Goal: Task Accomplishment & Management: Manage account settings

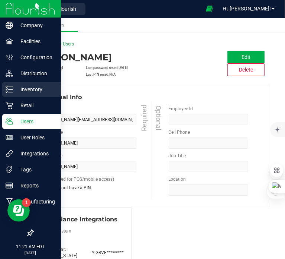
click at [10, 90] on icon at bounding box center [9, 89] width 7 height 7
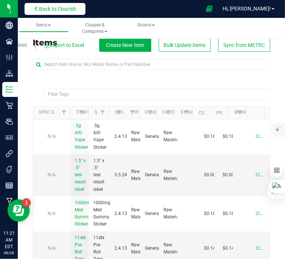
click at [62, 13] on button "Back to Flourish" at bounding box center [55, 9] width 61 height 12
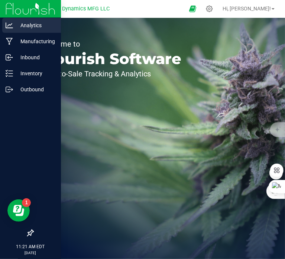
click at [12, 28] on icon at bounding box center [9, 25] width 7 height 7
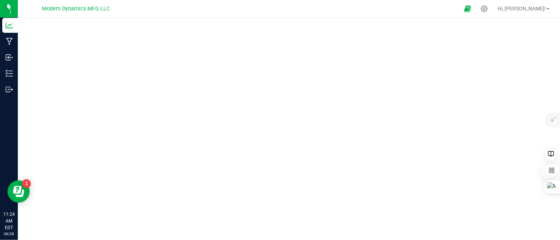
click at [183, 20] on div at bounding box center [289, 126] width 543 height 217
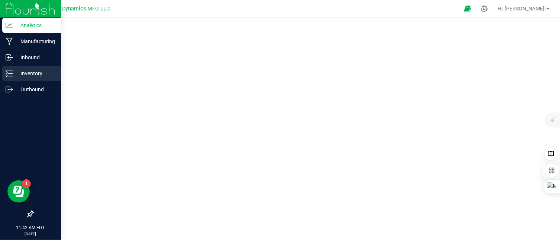
click at [6, 73] on icon at bounding box center [9, 73] width 7 height 7
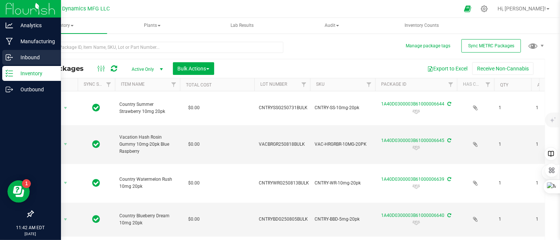
click at [11, 57] on icon at bounding box center [9, 57] width 7 height 7
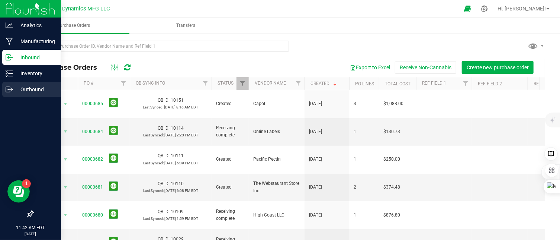
click at [10, 84] on div "Outbound" at bounding box center [31, 89] width 59 height 15
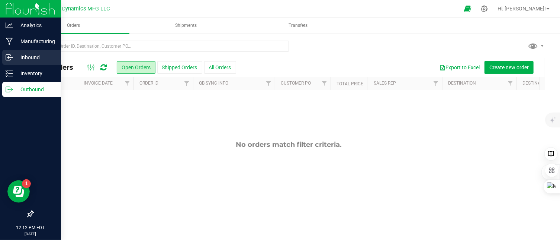
click at [6, 58] on icon at bounding box center [8, 58] width 4 height 6
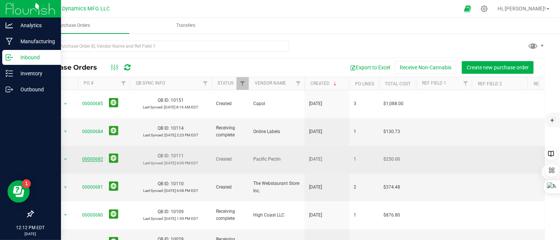
click at [95, 156] on link "00000682" at bounding box center [92, 158] width 21 height 5
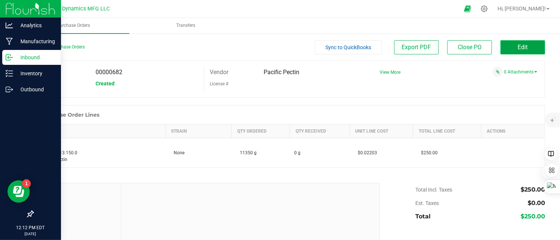
click at [285, 46] on button "Edit" at bounding box center [523, 47] width 45 height 14
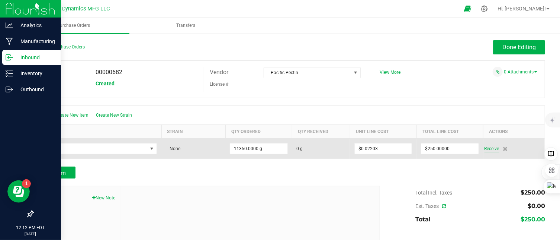
click at [285, 148] on span "Receive" at bounding box center [492, 148] width 15 height 9
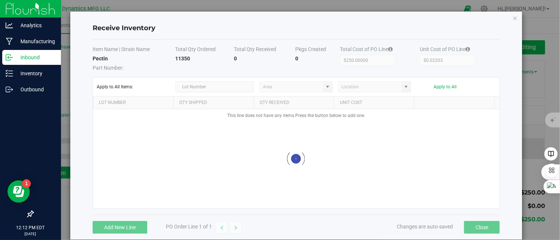
type input "AU storage"
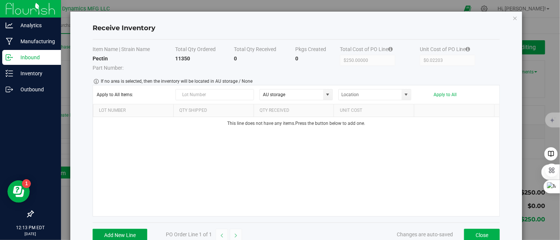
click at [133, 235] on button "Add New Line" at bounding box center [120, 235] width 55 height 13
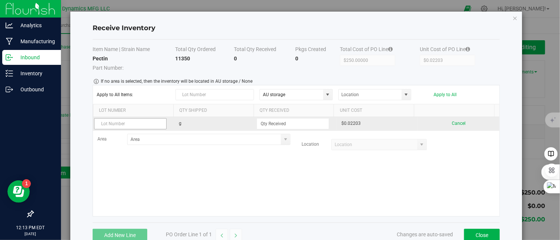
click at [134, 126] on input "text" at bounding box center [130, 123] width 73 height 11
type input "HM100081125-58"
click at [285, 123] on input at bounding box center [293, 123] width 72 height 10
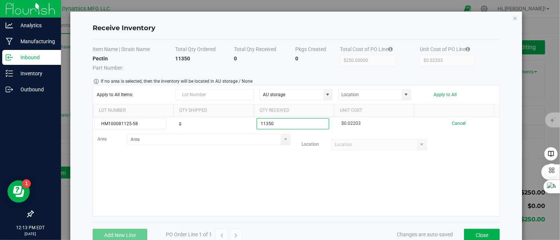
type input "11350.0000 g"
click at [285, 168] on kendo-grid-list "HM100081125-58 g 11350.0000 g $0.02203 Cancel Area Location Loading" at bounding box center [296, 166] width 407 height 99
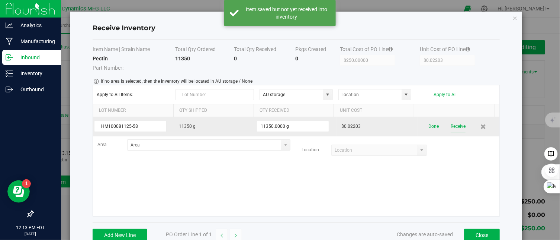
click at [285, 124] on button "Receive" at bounding box center [458, 126] width 15 height 13
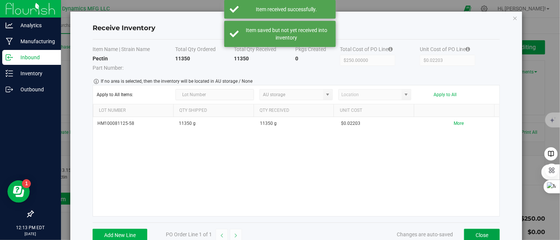
click at [285, 232] on button "Close" at bounding box center [482, 235] width 36 height 13
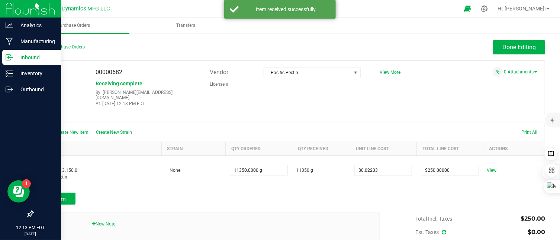
click at [5, 55] on div "Inbound" at bounding box center [31, 57] width 59 height 15
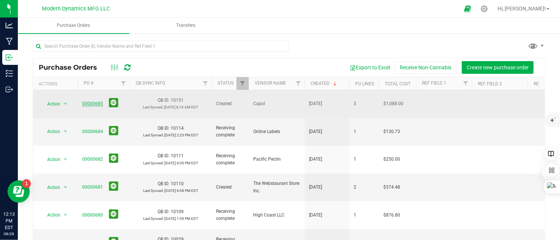
click at [86, 101] on link "00000685" at bounding box center [92, 103] width 21 height 5
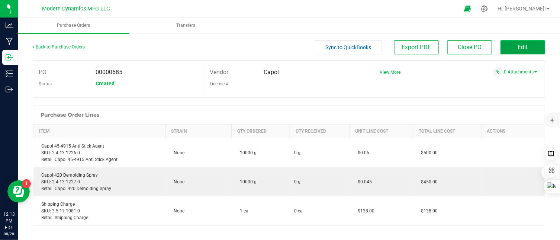
click at [285, 48] on button "Edit" at bounding box center [523, 47] width 45 height 14
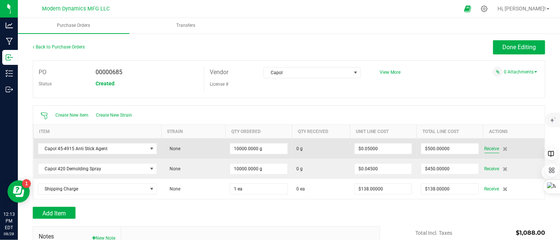
click at [285, 148] on span "Receive" at bounding box center [492, 148] width 15 height 9
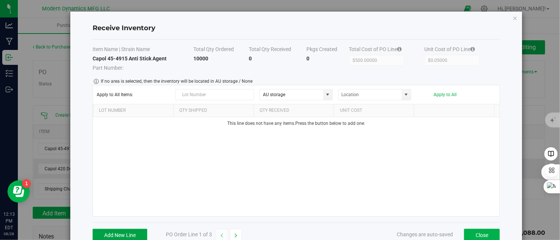
click at [134, 232] on button "Add New Line" at bounding box center [120, 235] width 55 height 13
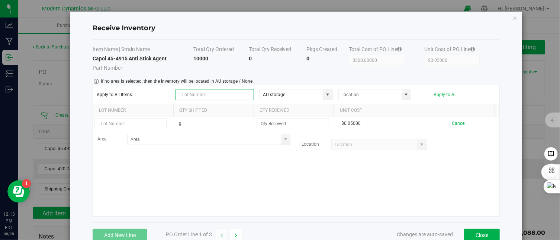
click at [210, 96] on input "text" at bounding box center [215, 94] width 79 height 11
type input "Pa00039124"
drag, startPoint x: 216, startPoint y: 96, endPoint x: 159, endPoint y: 102, distance: 57.7
click at [159, 102] on kendo-grid-toolbar "Apply to All Items: Pa00039124 AU storage Apply to All" at bounding box center [296, 94] width 407 height 19
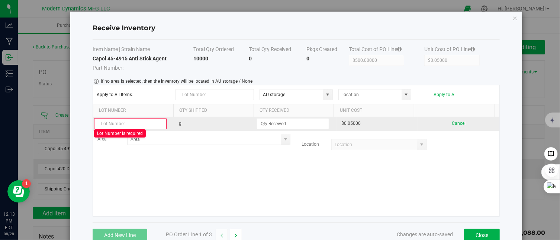
click at [138, 119] on input "text" at bounding box center [130, 123] width 73 height 11
paste input "Pa00039124"
click at [104, 123] on input "Pa00039124" at bounding box center [130, 123] width 73 height 11
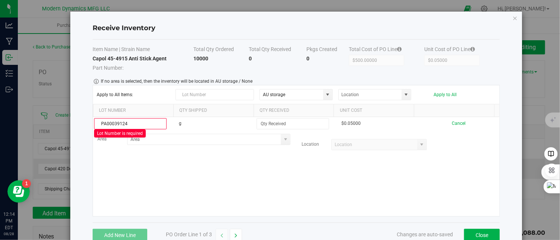
type input "PA00039124"
click at [204, 190] on div "PA00039124 g $0.05000 Cancel Area Location" at bounding box center [296, 166] width 407 height 99
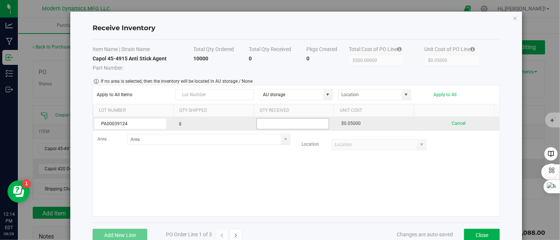
click at [266, 122] on input at bounding box center [293, 123] width 72 height 10
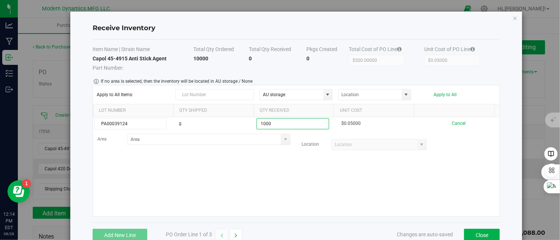
type input "1000.0000 g"
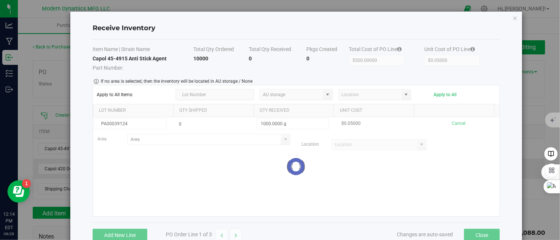
click at [283, 175] on kendo-grid-list "PA00039124 g 1000.0000 g $0.05000 Cancel Area Location Loading" at bounding box center [296, 166] width 407 height 99
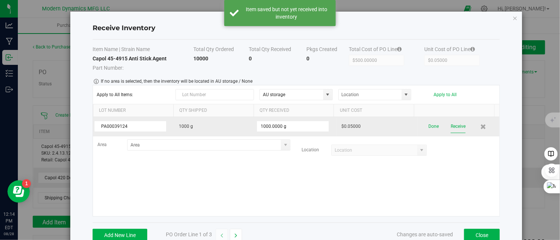
click at [285, 124] on button "Receive" at bounding box center [458, 126] width 15 height 13
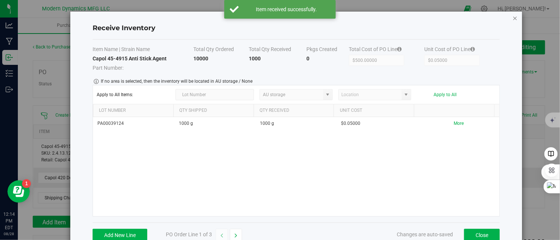
click at [285, 17] on icon "Close modal" at bounding box center [515, 17] width 5 height 9
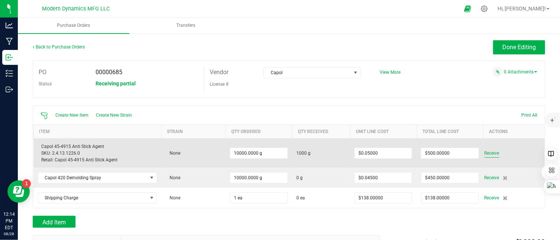
click at [285, 153] on span "Receive" at bounding box center [492, 152] width 15 height 9
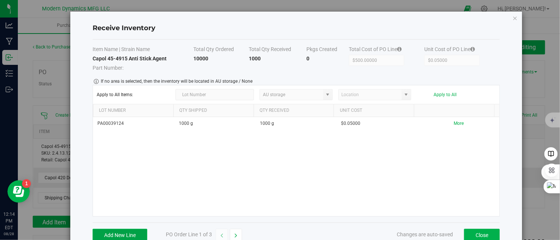
click at [144, 232] on button "Add New Line" at bounding box center [120, 235] width 55 height 13
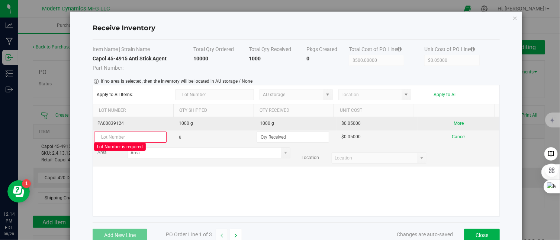
click at [132, 120] on td "PA00039124" at bounding box center [134, 123] width 82 height 13
click at [131, 122] on td "PA00039124" at bounding box center [134, 123] width 82 height 13
click at [285, 123] on button "More" at bounding box center [459, 123] width 10 height 7
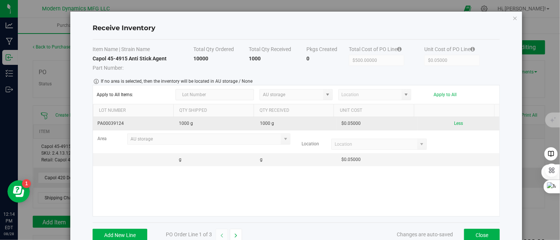
click at [172, 187] on div "PA00039124 1000 g 1000 g $0.05000 Less Area AU storage Location g g $0.05000" at bounding box center [296, 166] width 407 height 99
click at [121, 234] on button "Add New Line" at bounding box center [120, 235] width 55 height 13
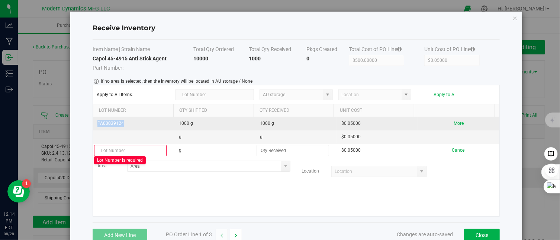
drag, startPoint x: 124, startPoint y: 124, endPoint x: 94, endPoint y: 125, distance: 29.4
click at [94, 125] on td "PA00039124" at bounding box center [134, 123] width 82 height 13
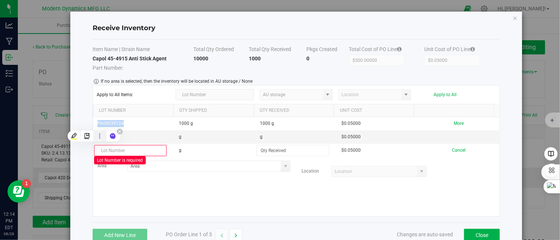
copy td "PA00039124"
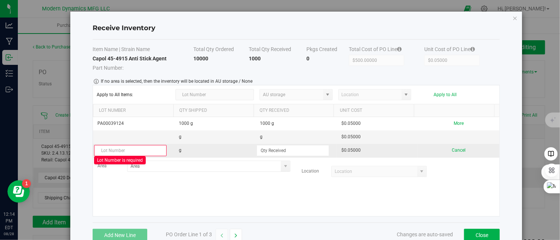
click at [127, 148] on input "text" at bounding box center [130, 150] width 73 height 11
paste input "PA00039124"
type input "PA00039124"
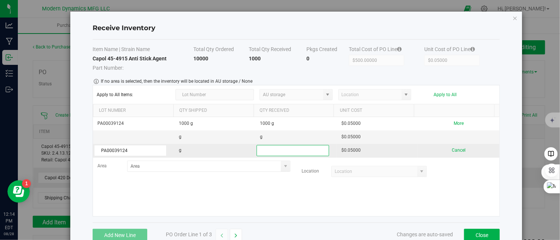
click at [269, 146] on input at bounding box center [293, 150] width 72 height 10
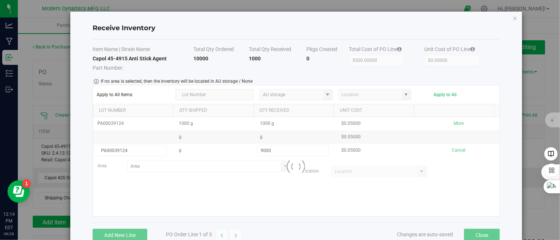
type input "9000.0000 g"
click at [271, 184] on kendo-grid-list "PA00039124 1000 g 1000 g $0.05000 More g g $0.05000 PA00039124 g 9000.0000 g $0…" at bounding box center [296, 166] width 407 height 99
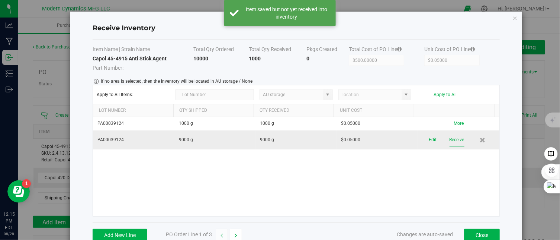
click at [285, 138] on button "Receive" at bounding box center [457, 139] width 15 height 13
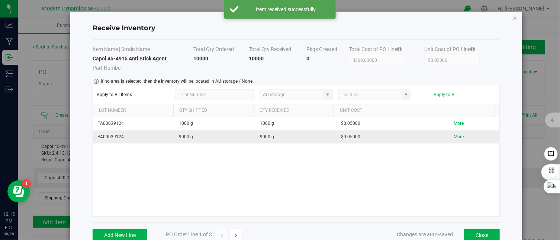
click at [285, 21] on icon "Close modal" at bounding box center [515, 17] width 5 height 9
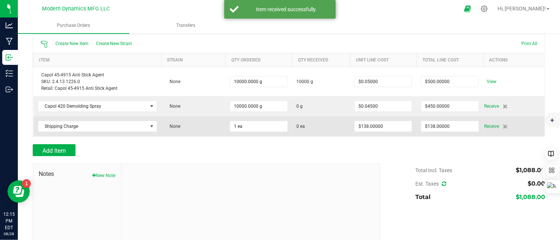
scroll to position [74, 0]
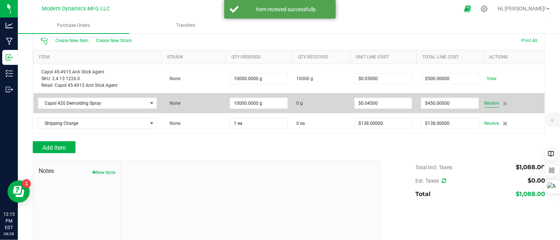
click at [285, 103] on span "Receive" at bounding box center [492, 103] width 15 height 9
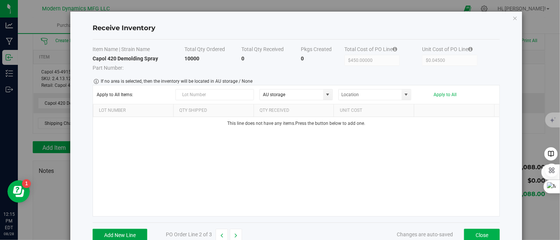
click at [128, 239] on button "Add New Line" at bounding box center [120, 235] width 55 height 13
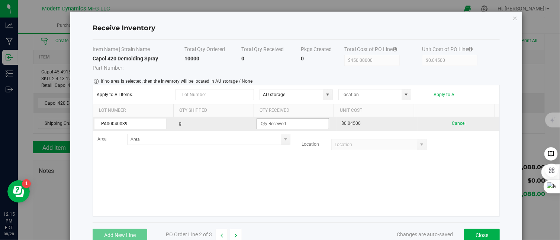
type input "PA00040039"
click at [263, 122] on input at bounding box center [293, 123] width 72 height 10
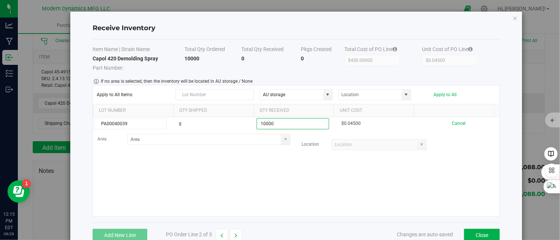
type input "10000.0000 g"
click at [271, 157] on kendo-grid-list "PA00040039 g 10000.0000 g $0.04500 Cancel Area Location" at bounding box center [296, 166] width 407 height 99
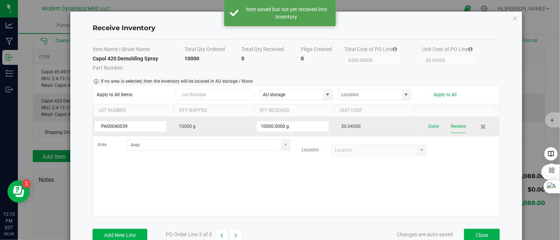
click at [285, 125] on button "Receive" at bounding box center [458, 126] width 15 height 13
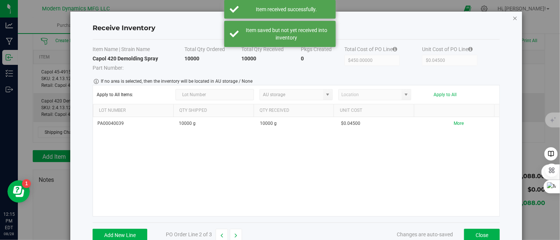
click at [285, 16] on icon "Close modal" at bounding box center [515, 17] width 5 height 9
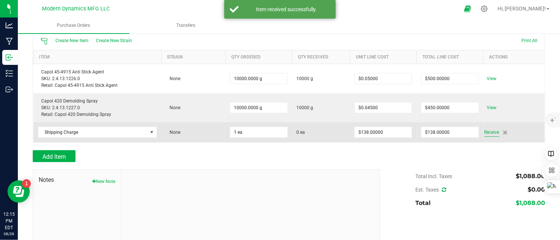
click at [285, 130] on span "Receive" at bounding box center [492, 132] width 15 height 9
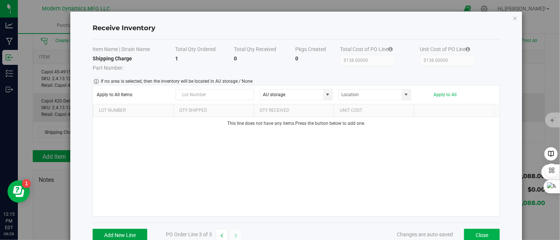
drag, startPoint x: 142, startPoint y: 236, endPoint x: 181, endPoint y: 179, distance: 69.4
click at [142, 236] on button "Add New Line" at bounding box center [120, 235] width 55 height 13
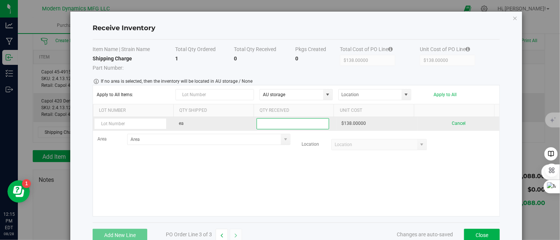
click at [267, 125] on input at bounding box center [293, 123] width 72 height 10
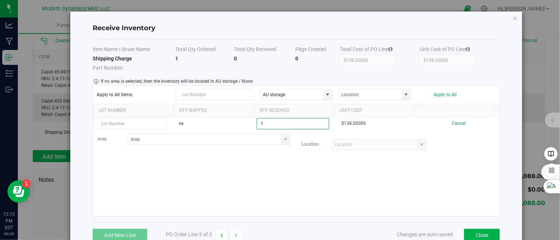
type input "1 ea"
click at [285, 169] on kendo-grid-list "ea 1 ea $138.00000 Cancel Area Location Loading" at bounding box center [296, 166] width 407 height 99
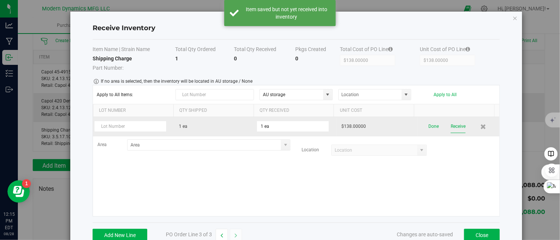
click at [285, 125] on button "Receive" at bounding box center [458, 126] width 15 height 13
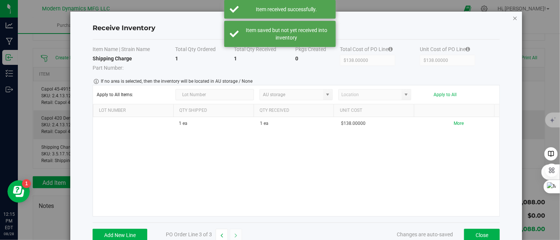
click at [285, 16] on icon "Close modal" at bounding box center [515, 17] width 5 height 9
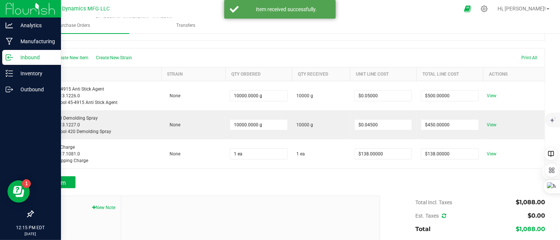
click at [13, 58] on p "Inbound" at bounding box center [35, 57] width 45 height 9
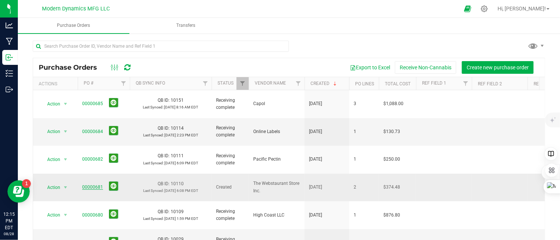
click at [98, 184] on link "00000681" at bounding box center [92, 186] width 21 height 5
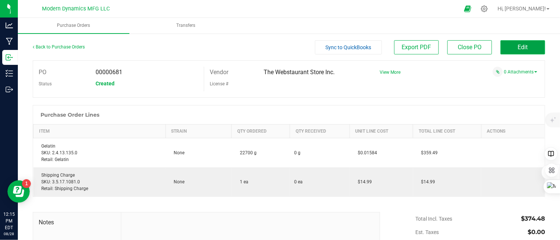
click at [285, 48] on span "Edit" at bounding box center [523, 47] width 10 height 7
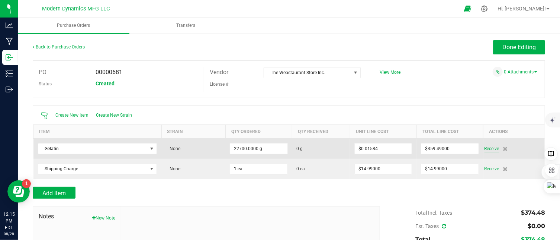
click at [285, 148] on span "Receive" at bounding box center [492, 148] width 15 height 9
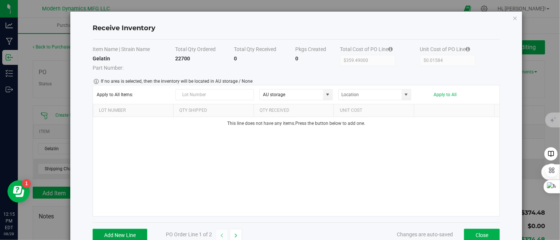
click at [136, 234] on button "Add New Line" at bounding box center [120, 235] width 55 height 13
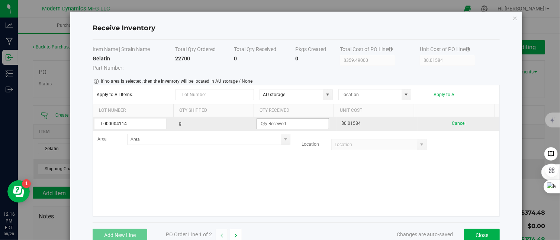
type input "L000004114"
click at [282, 119] on input at bounding box center [293, 123] width 72 height 10
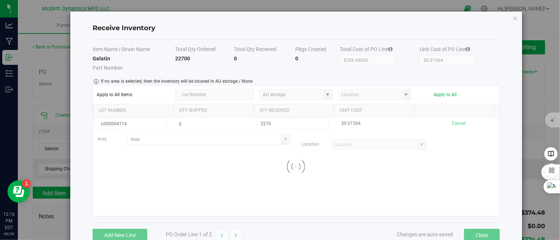
type input "2270.0000 g"
click at [285, 187] on kendo-grid-list "L000004114 g 2270.0000 g $0.01584 Cancel Area Location Loading" at bounding box center [296, 166] width 407 height 99
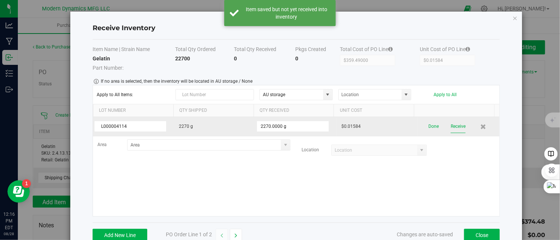
click at [285, 127] on button "Receive" at bounding box center [458, 126] width 15 height 13
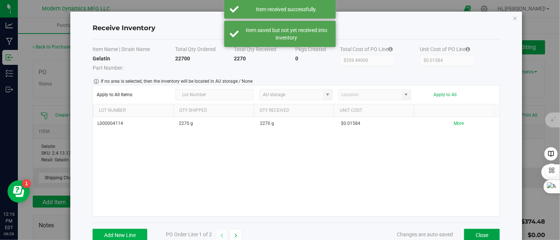
click at [285, 232] on button "Close" at bounding box center [482, 235] width 36 height 13
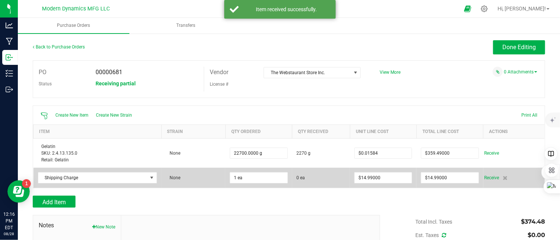
click at [285, 172] on td "Receive" at bounding box center [514, 177] width 61 height 20
click at [285, 175] on span "Receive" at bounding box center [492, 177] width 15 height 9
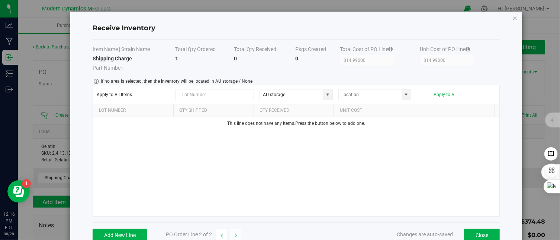
click at [285, 16] on icon "Close modal" at bounding box center [515, 17] width 5 height 9
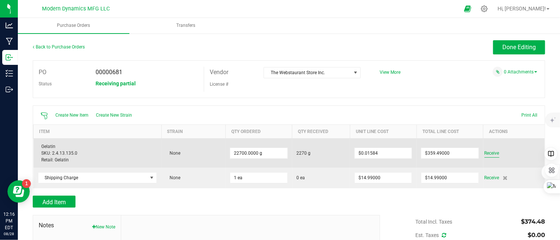
click at [285, 151] on span "Receive" at bounding box center [492, 152] width 15 height 9
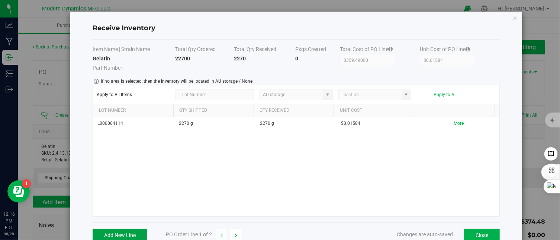
click at [130, 233] on button "Add New Line" at bounding box center [120, 235] width 55 height 13
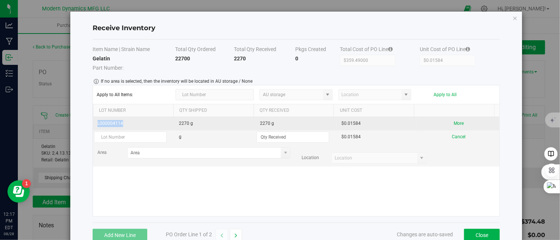
drag, startPoint x: 131, startPoint y: 123, endPoint x: 96, endPoint y: 124, distance: 34.6
click at [96, 124] on td "L000004114" at bounding box center [134, 123] width 82 height 13
copy td "L000004114"
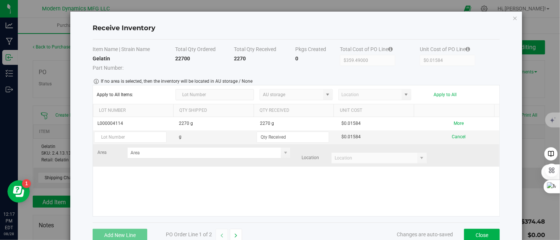
drag, startPoint x: 113, startPoint y: 180, endPoint x: 118, endPoint y: 158, distance: 22.5
click at [116, 176] on div "L000004114 2270 g 2270 g $0.01584 More g $0.01584 Cancel Area Location" at bounding box center [296, 166] width 407 height 99
click at [119, 135] on input "text" at bounding box center [130, 136] width 73 height 11
paste input "L000004114"
type input "L000004114"
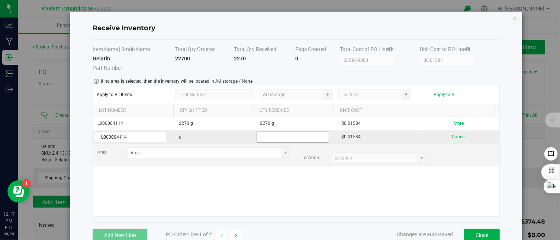
click at [285, 136] on input at bounding box center [293, 137] width 72 height 10
type input "20430.0000 g"
click at [285, 195] on kendo-grid-list "L000004114 2270 g 2270 g $0.01584 More L000004114 g 20430.0000 g $0.01584 Cance…" at bounding box center [296, 166] width 407 height 99
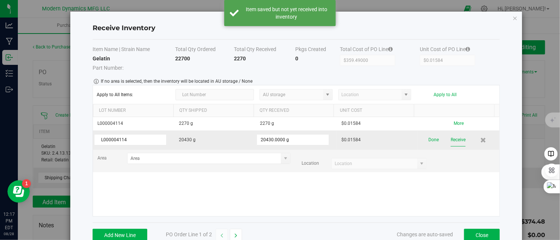
click at [285, 139] on button "Receive" at bounding box center [458, 139] width 15 height 13
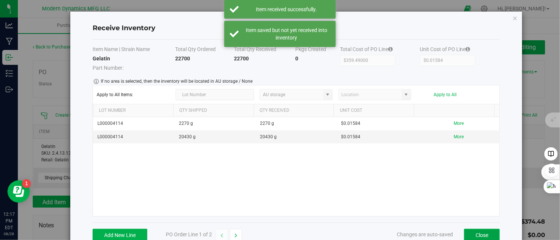
click at [285, 231] on button "Close" at bounding box center [482, 235] width 36 height 13
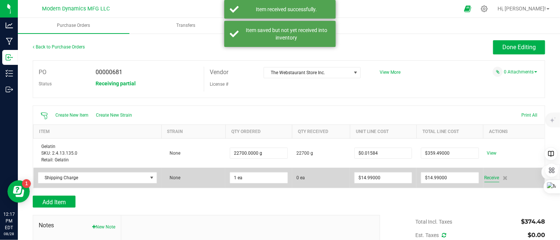
click at [285, 177] on span "Receive" at bounding box center [492, 177] width 15 height 9
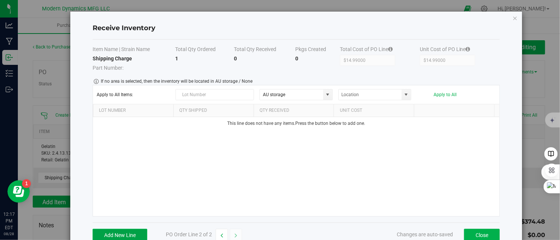
click at [127, 231] on button "Add New Line" at bounding box center [120, 235] width 55 height 13
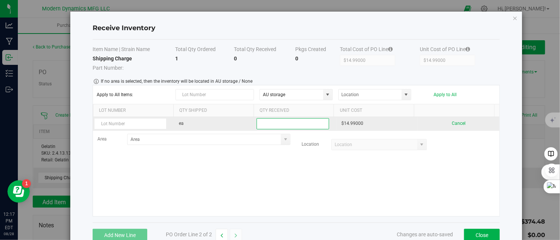
click at [268, 124] on input at bounding box center [293, 123] width 72 height 10
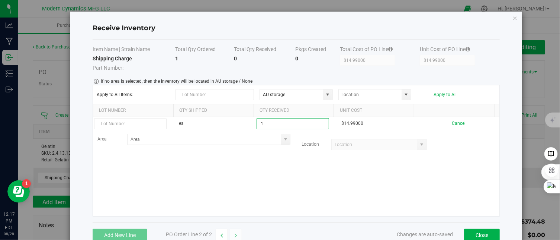
type input "1 ea"
click at [285, 167] on kendo-grid-list "ea 1 ea $14.99000 Cancel Area Location" at bounding box center [296, 166] width 407 height 99
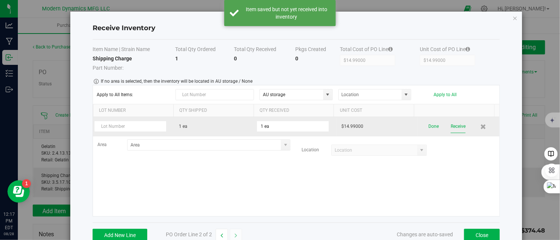
click at [285, 128] on button "Receive" at bounding box center [458, 126] width 15 height 13
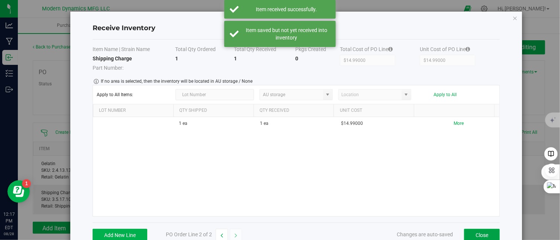
click at [285, 234] on button "Close" at bounding box center [482, 235] width 36 height 13
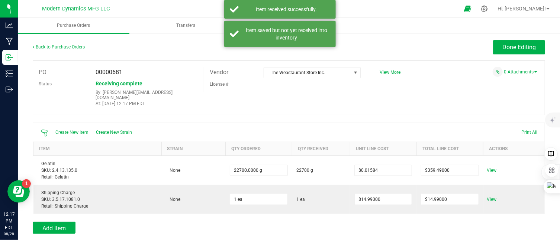
click at [285, 223] on div "Add Item" at bounding box center [289, 227] width 513 height 12
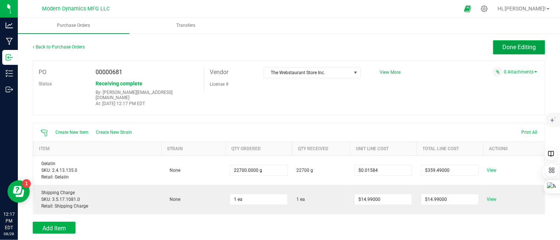
click at [285, 45] on span "Done Editing" at bounding box center [519, 47] width 33 height 7
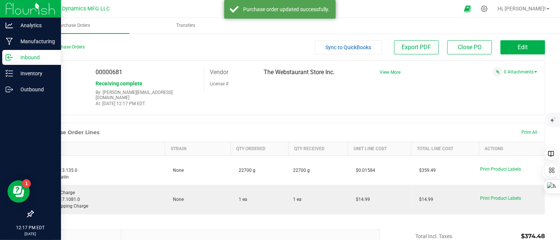
click at [12, 52] on div "Inbound" at bounding box center [31, 57] width 59 height 15
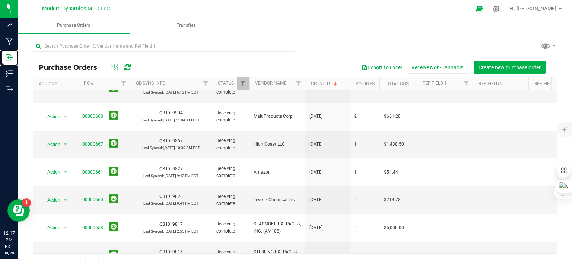
scroll to position [253, 0]
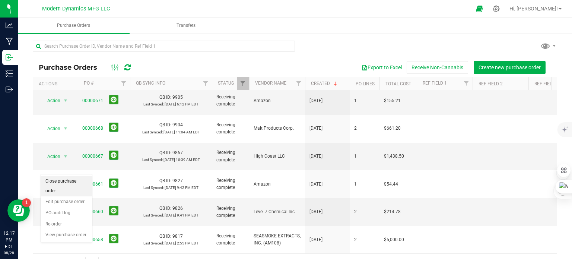
click at [71, 181] on li "Close purchase order" at bounding box center [66, 186] width 51 height 20
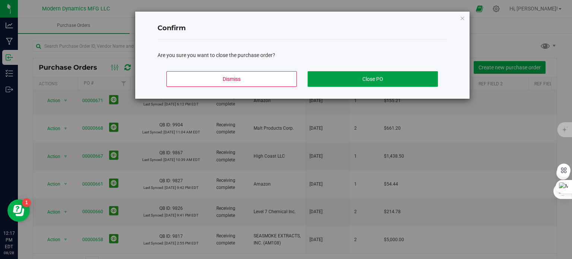
click at [285, 79] on button "Close PO" at bounding box center [372, 79] width 130 height 16
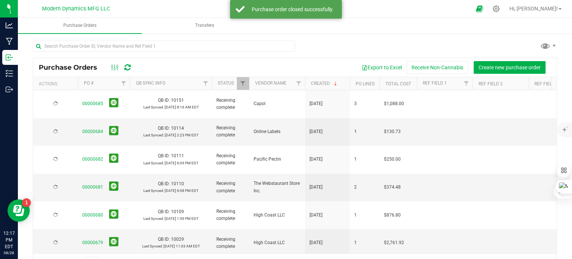
scroll to position [19, 0]
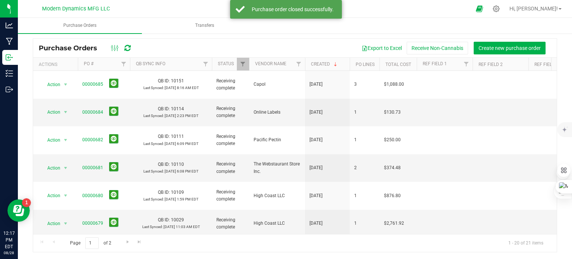
click at [109, 242] on span "Page 1 of 2" at bounding box center [91, 243] width 54 height 12
click at [126, 241] on span "Go to the next page" at bounding box center [128, 242] width 6 height 6
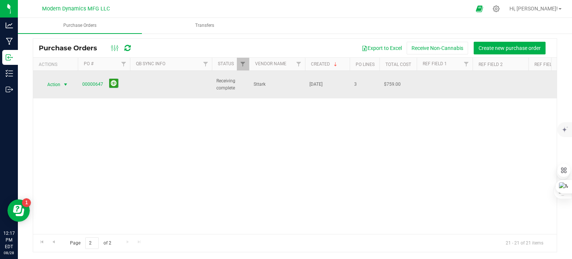
click at [64, 82] on span "select" at bounding box center [66, 85] width 6 height 6
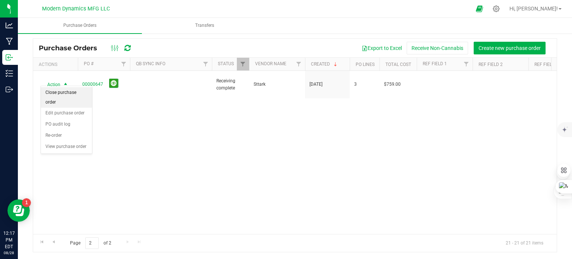
click at [74, 93] on li "Close purchase order" at bounding box center [66, 97] width 51 height 20
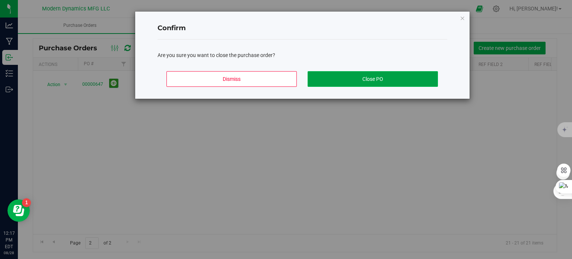
click at [285, 79] on button "Close PO" at bounding box center [372, 79] width 130 height 16
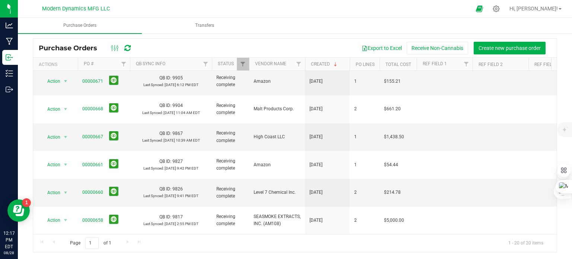
click at [74, 160] on li "Close purchase order" at bounding box center [66, 166] width 51 height 20
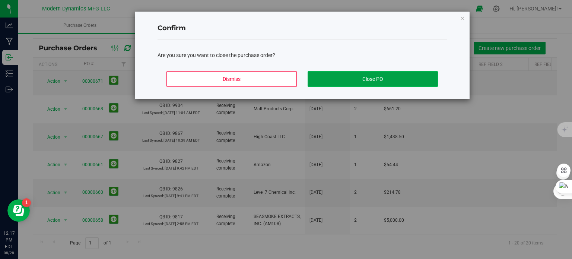
click at [285, 79] on button "Close PO" at bounding box center [372, 79] width 130 height 16
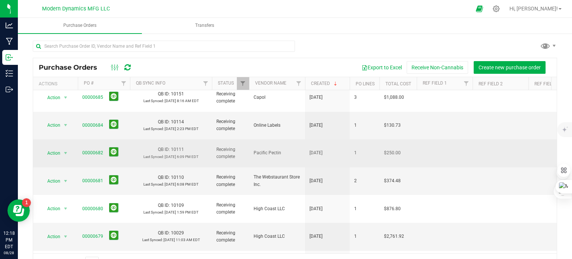
scroll to position [0, 0]
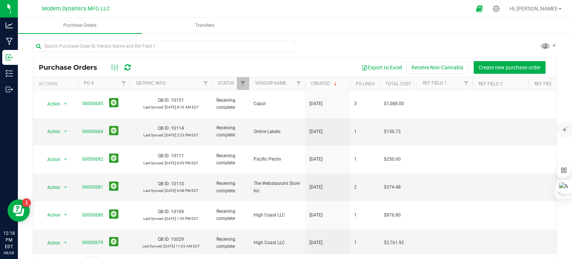
drag, startPoint x: 467, startPoint y: 23, endPoint x: 403, endPoint y: 17, distance: 65.0
click at [285, 23] on ul "Purchase Orders Transfers" at bounding box center [304, 26] width 572 height 16
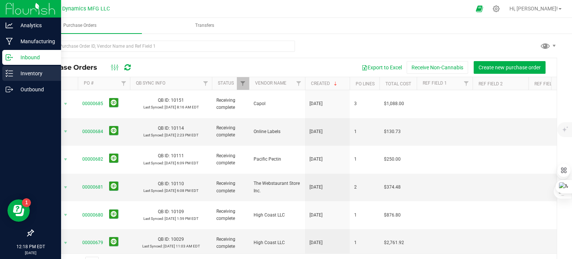
click at [7, 75] on icon at bounding box center [9, 73] width 7 height 7
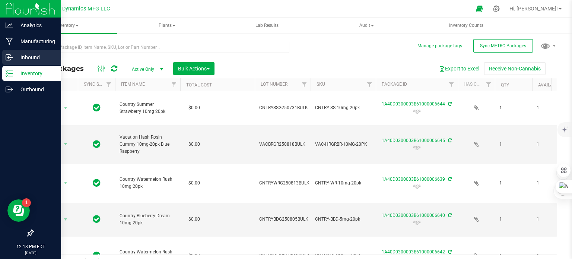
click at [9, 59] on icon at bounding box center [9, 57] width 7 height 7
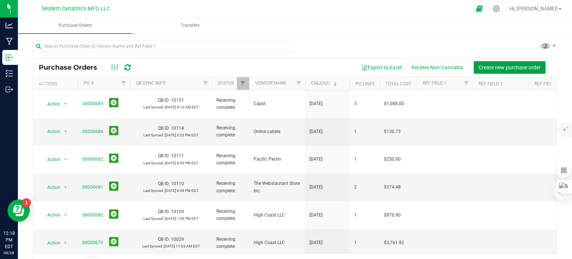
click at [285, 67] on span "Create new purchase order" at bounding box center [509, 67] width 62 height 6
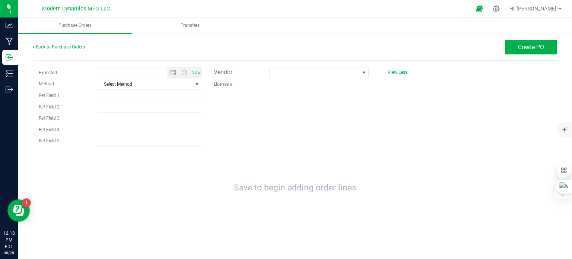
type input "[DATE] 12:18 PM"
click at [285, 74] on span at bounding box center [314, 72] width 90 height 10
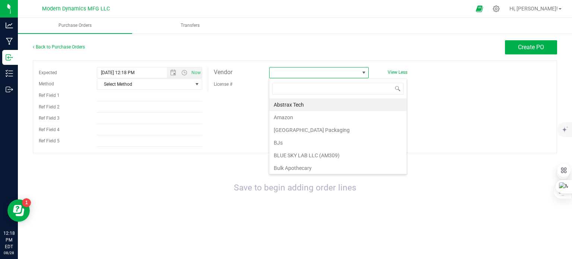
scroll to position [11, 100]
type input "star"
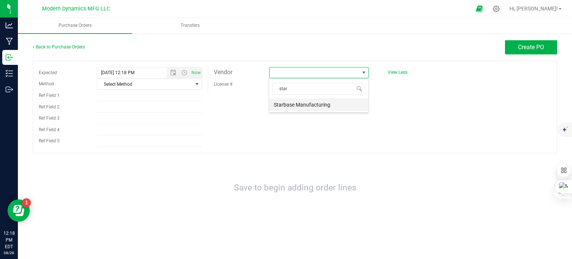
click at [285, 105] on li "Starbase Manufacturing" at bounding box center [318, 104] width 99 height 13
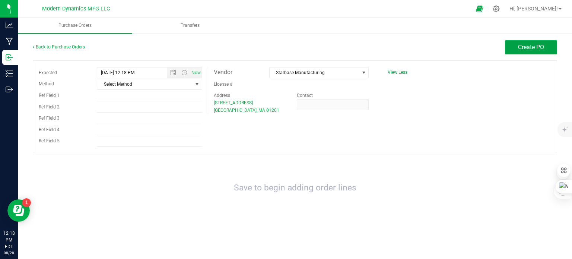
click at [285, 45] on span "Create PO" at bounding box center [531, 47] width 26 height 7
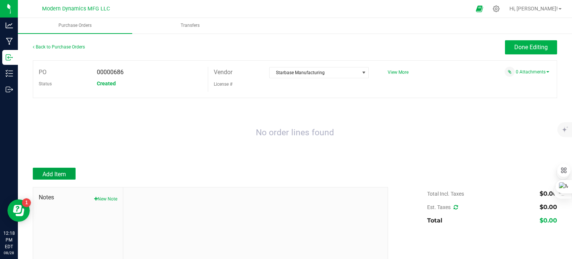
click at [70, 175] on button "Add Item" at bounding box center [54, 173] width 43 height 12
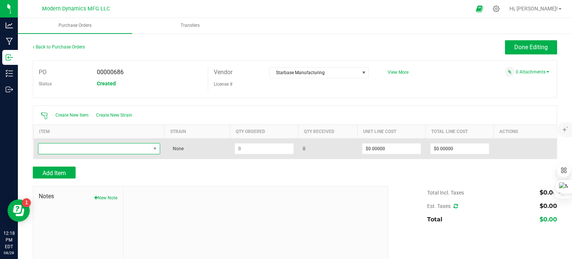
click at [83, 147] on span "NO DATA FOUND" at bounding box center [94, 148] width 112 height 10
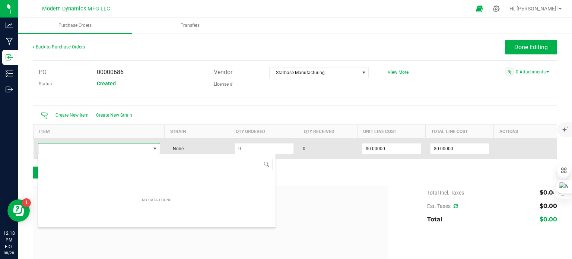
scroll to position [11, 119]
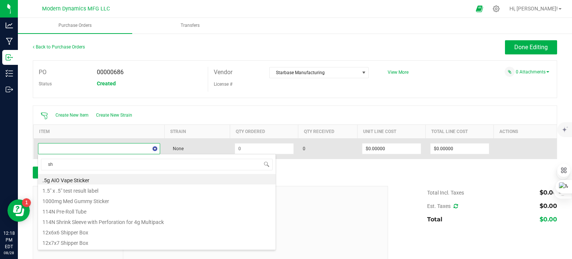
type input "shr"
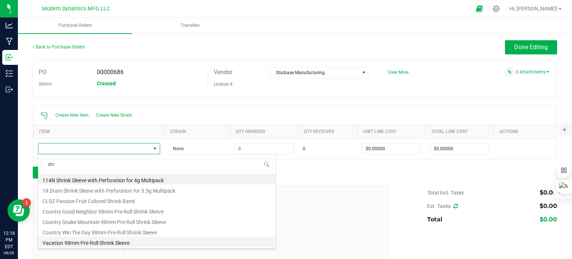
click at [100, 245] on li "Vacation 98mm Pre-Roll Shrink Sleeve" at bounding box center [156, 241] width 237 height 10
type input "$0.14620"
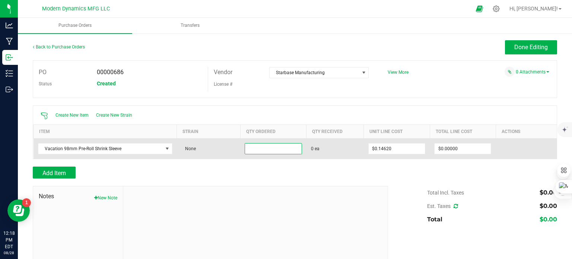
click at [261, 144] on input at bounding box center [273, 148] width 56 height 10
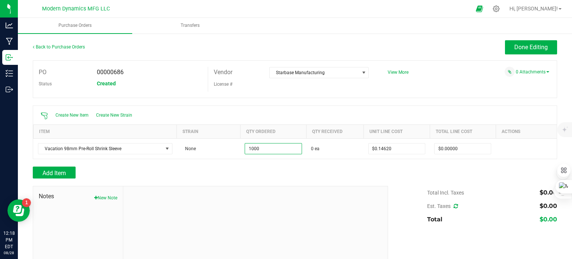
type input "1000 ea"
drag, startPoint x: 343, startPoint y: 163, endPoint x: 356, endPoint y: 162, distance: 12.7
click at [285, 163] on div at bounding box center [295, 162] width 524 height 7
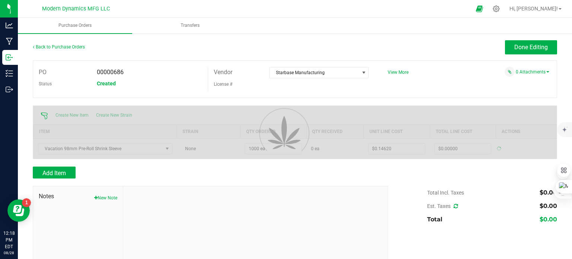
type input "$146.20000"
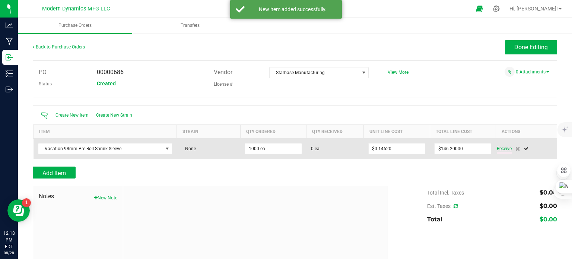
click at [285, 149] on span "Receive" at bounding box center [503, 148] width 15 height 9
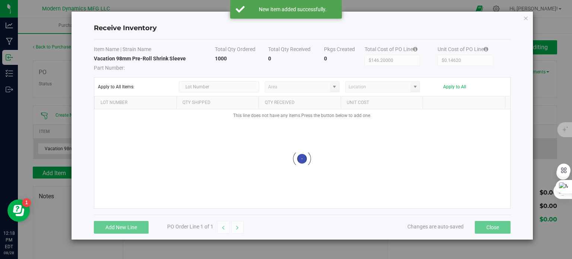
type input "AU storage"
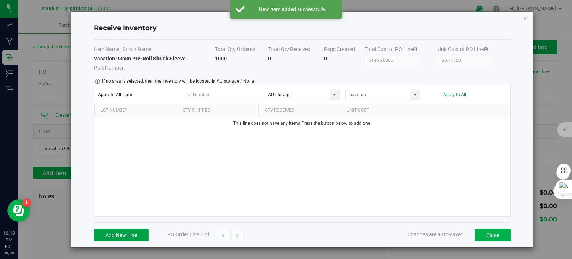
click at [126, 234] on button "Add New Line" at bounding box center [121, 235] width 55 height 13
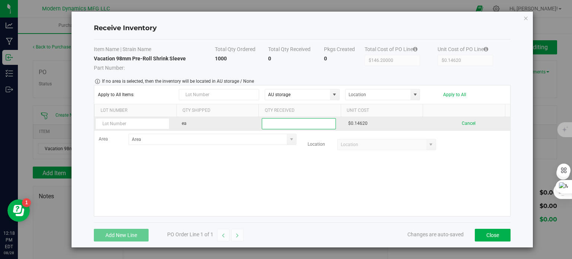
click at [278, 121] on input at bounding box center [298, 123] width 73 height 10
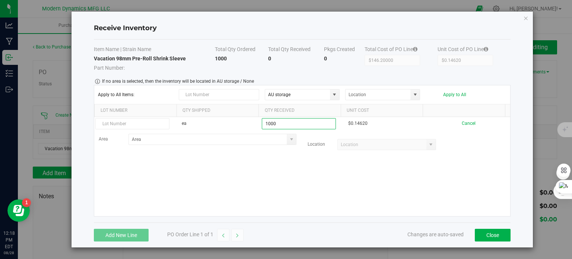
type input "1000 ea"
click at [285, 176] on kendo-grid-list "ea 1000 ea $0.14620 Cancel Area Location" at bounding box center [302, 166] width 416 height 99
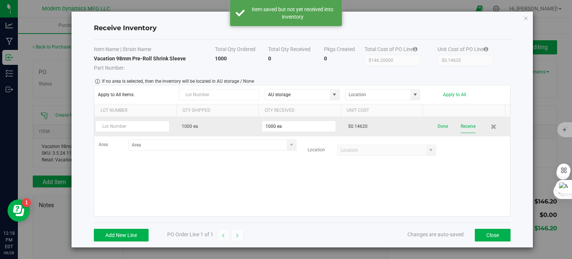
click at [285, 126] on button "Receive" at bounding box center [467, 126] width 15 height 13
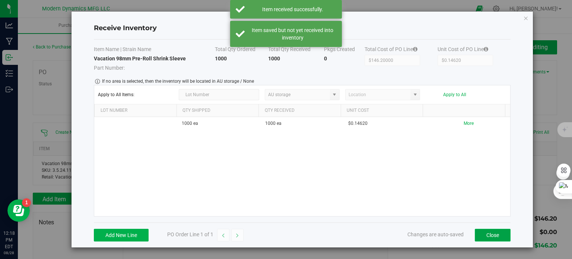
click at [285, 233] on button "Close" at bounding box center [493, 235] width 36 height 13
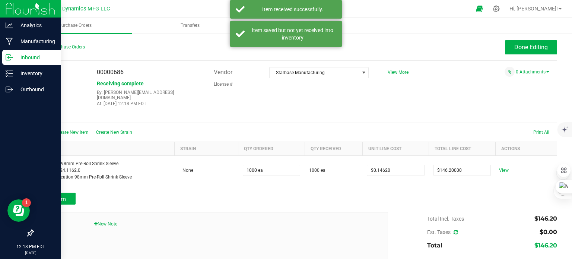
click at [9, 59] on icon at bounding box center [9, 57] width 7 height 7
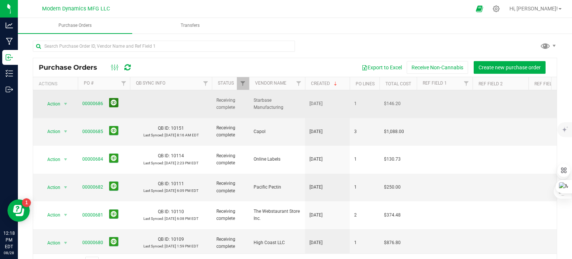
click at [115, 98] on button at bounding box center [113, 102] width 9 height 9
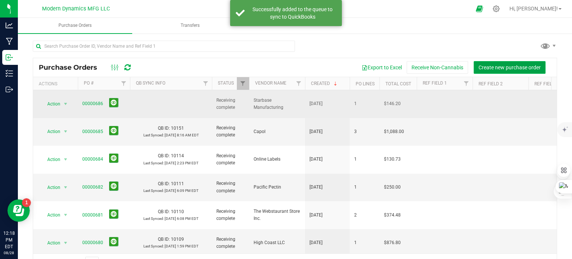
click at [285, 66] on span "Create new purchase order" at bounding box center [509, 67] width 62 height 6
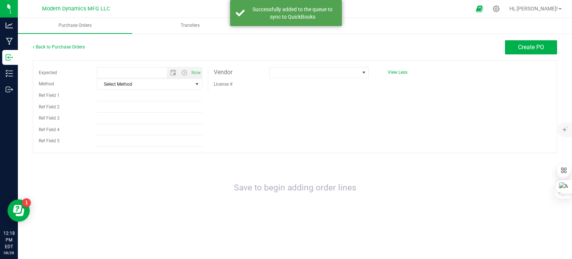
type input "[DATE] 12:18 PM"
click at [285, 68] on span at bounding box center [314, 72] width 90 height 10
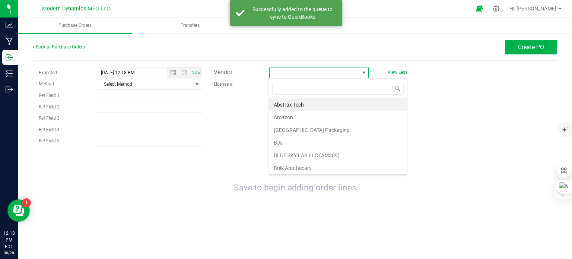
scroll to position [11, 100]
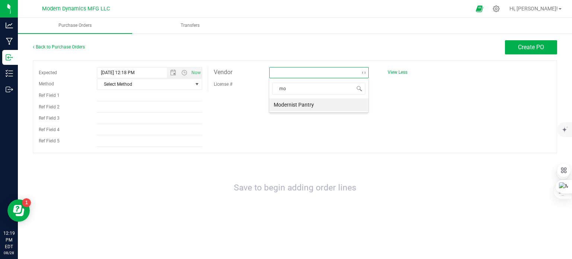
type input "m"
type input "st"
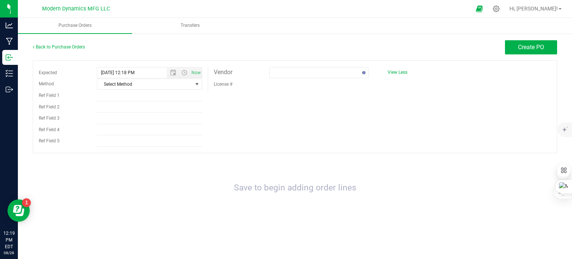
click at [258, 78] on div "License #" at bounding box center [235, 84] width 55 height 12
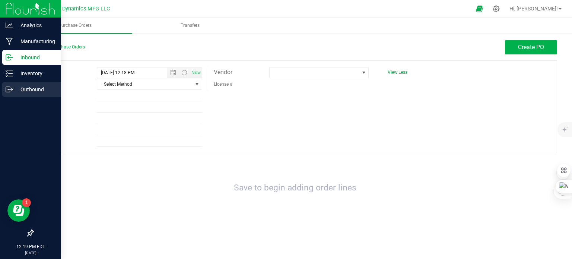
click at [9, 92] on icon at bounding box center [8, 89] width 4 height 5
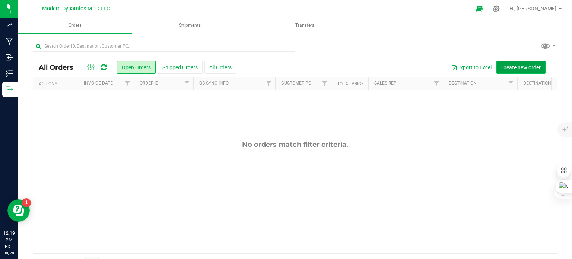
click at [285, 66] on span "Create new order" at bounding box center [520, 67] width 39 height 6
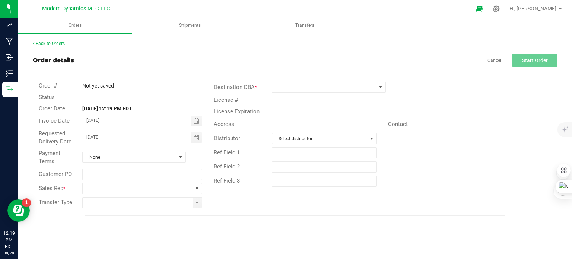
click at [285, 109] on div "License Expiration" at bounding box center [382, 112] width 348 height 12
click at [285, 85] on span at bounding box center [324, 87] width 104 height 10
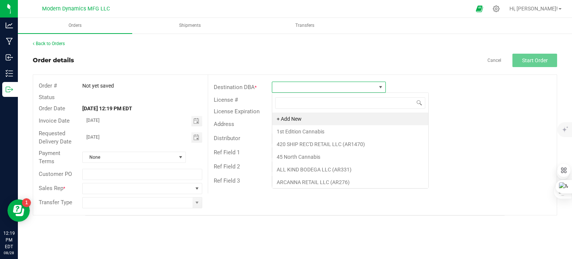
scroll to position [11, 114]
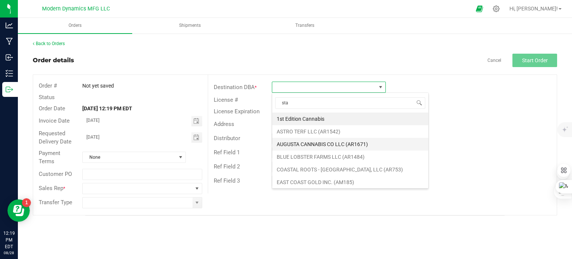
type input "star"
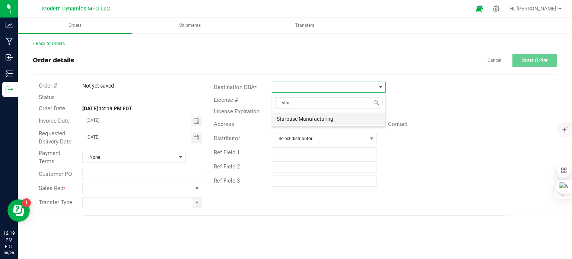
click at [285, 117] on li "Starbase Manufacturing" at bounding box center [328, 118] width 113 height 13
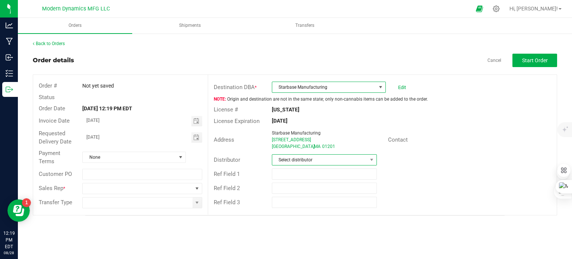
click at [285, 159] on span "Select distributor" at bounding box center [319, 159] width 95 height 10
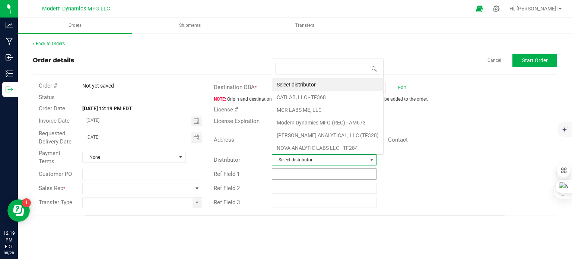
scroll to position [11, 103]
click at [285, 123] on li "Modern Dynamics MFG (REC) - AM673" at bounding box center [327, 122] width 111 height 13
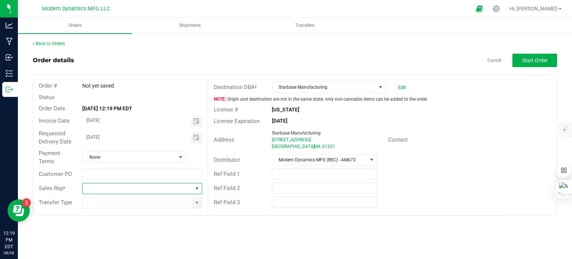
click at [147, 186] on span at bounding box center [137, 188] width 109 height 10
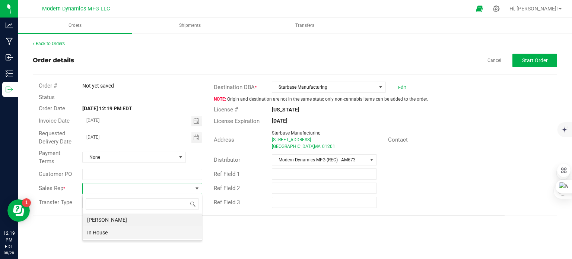
click at [141, 228] on li "In House" at bounding box center [142, 232] width 119 height 13
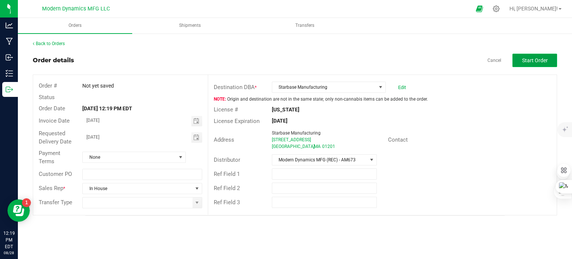
click at [285, 62] on span "Start Order" at bounding box center [535, 60] width 26 height 6
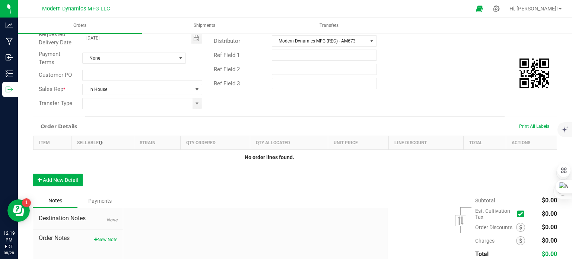
scroll to position [149, 0]
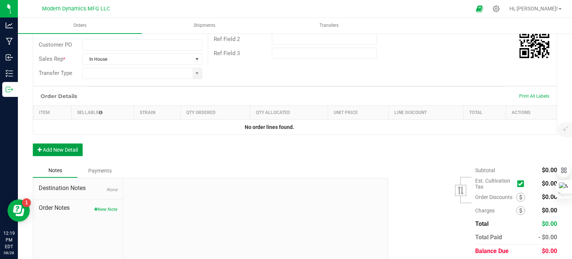
click at [60, 147] on button "Add New Detail" at bounding box center [58, 149] width 50 height 13
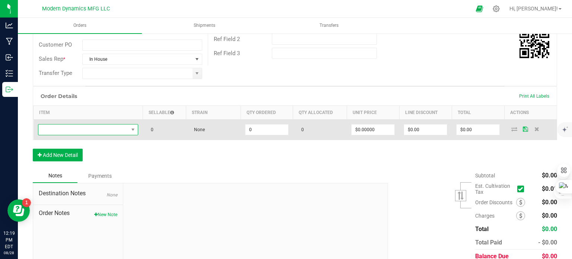
click at [97, 128] on span "NO DATA FOUND" at bounding box center [83, 129] width 90 height 10
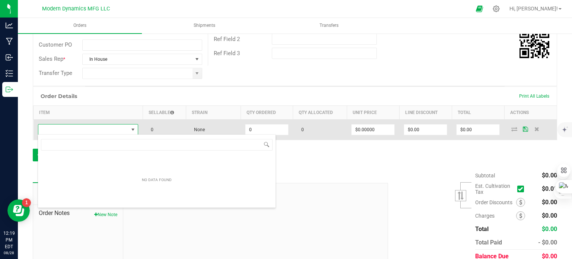
scroll to position [11, 98]
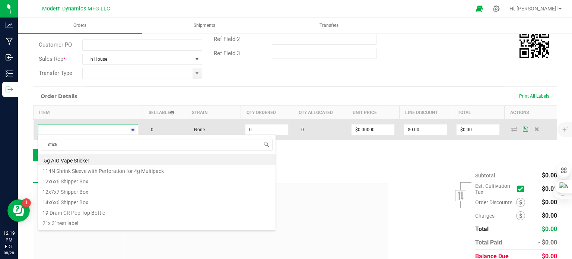
type input "sticke"
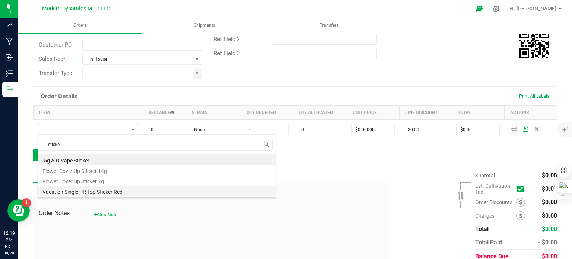
click at [99, 190] on li "Vacation Single PR Top Sticker Red" at bounding box center [156, 190] width 237 height 10
type input "0 ea"
type input "$0.08320"
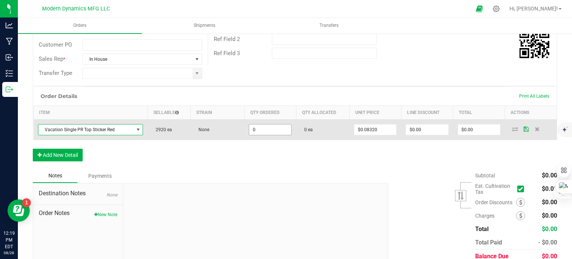
click at [270, 128] on input "0" at bounding box center [270, 129] width 42 height 10
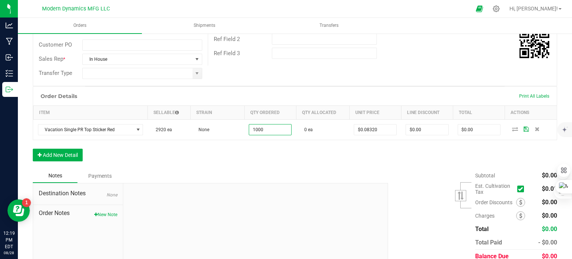
type input "1000 ea"
type input "$83.20"
click at [282, 153] on div "Order Details Print All Labels Item Sellable Strain Qty Ordered Qty Allocated U…" at bounding box center [295, 127] width 524 height 82
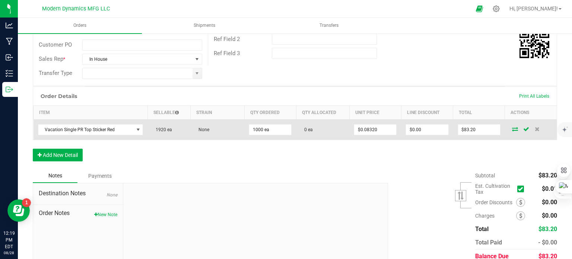
click at [285, 127] on icon at bounding box center [515, 129] width 6 height 4
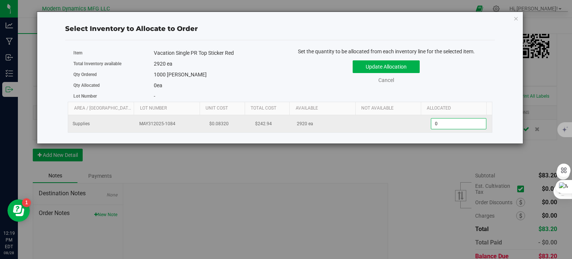
click at [285, 120] on span "0 0" at bounding box center [458, 123] width 55 height 11
drag, startPoint x: 450, startPoint y: 120, endPoint x: 436, endPoint y: 124, distance: 15.1
click at [285, 124] on input "0" at bounding box center [458, 123] width 55 height 10
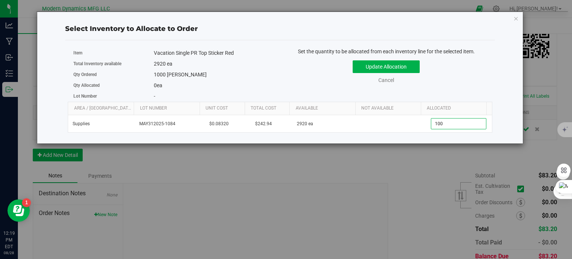
type input "1000"
type input "1,000"
click at [285, 68] on button "Update Allocation" at bounding box center [385, 66] width 67 height 13
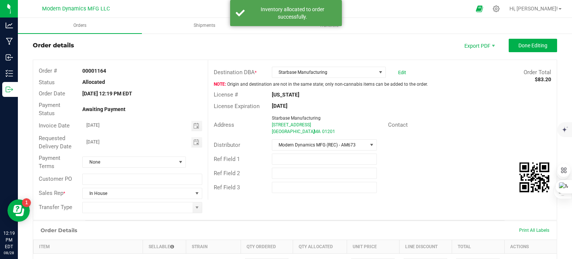
scroll to position [0, 0]
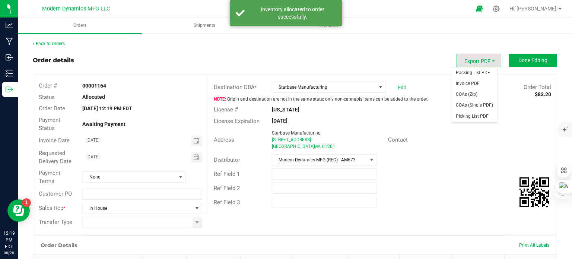
click at [285, 58] on span "Export PDF" at bounding box center [478, 60] width 45 height 13
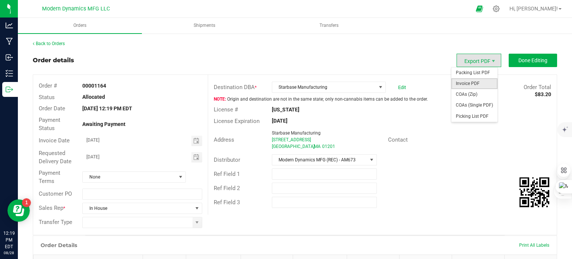
click at [285, 83] on span "Invoice PDF" at bounding box center [474, 83] width 46 height 11
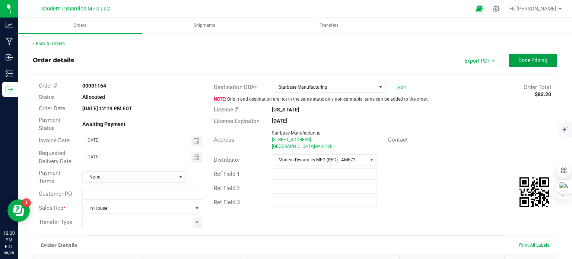
click at [285, 62] on span "Done Editing" at bounding box center [532, 60] width 29 height 6
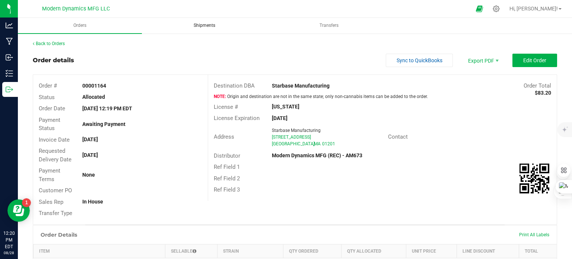
click at [211, 27] on span "Shipments" at bounding box center [204, 25] width 42 height 6
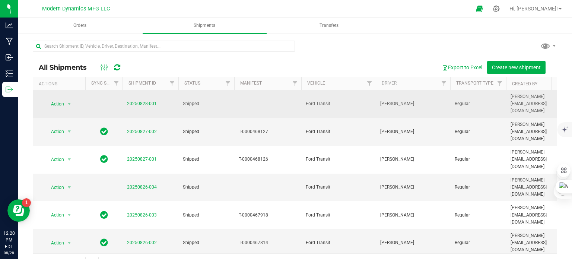
click at [145, 101] on link "20250828-001" at bounding box center [142, 103] width 30 height 5
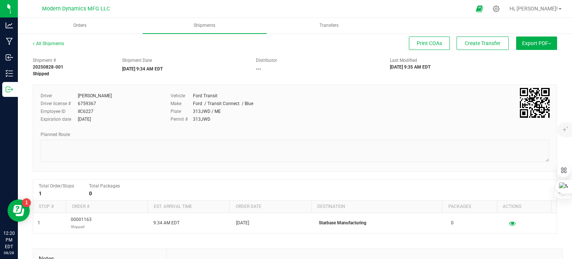
click at [285, 86] on div "Driver [PERSON_NAME] Driver license # 6759367 Employee ID IIC6227 Expiration da…" at bounding box center [295, 127] width 524 height 87
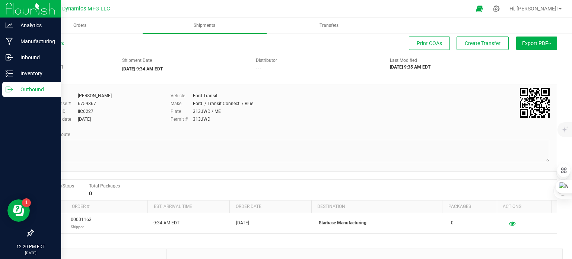
click at [12, 89] on icon at bounding box center [12, 88] width 1 height 1
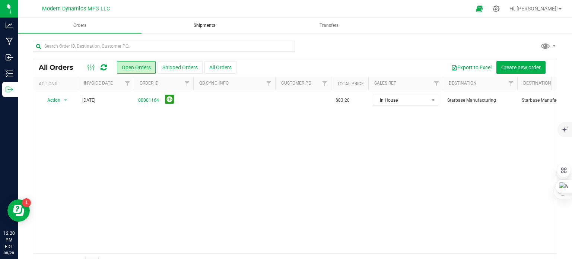
click at [211, 28] on span "Shipments" at bounding box center [204, 25] width 42 height 6
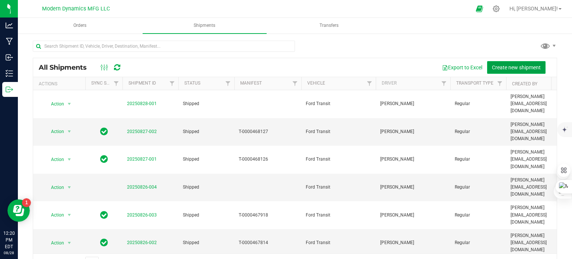
click at [285, 64] on span "Create new shipment" at bounding box center [516, 67] width 49 height 6
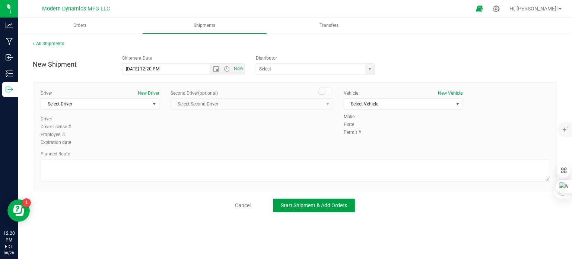
click at [285, 205] on span "Start Shipment & Add Orders" at bounding box center [314, 205] width 66 height 6
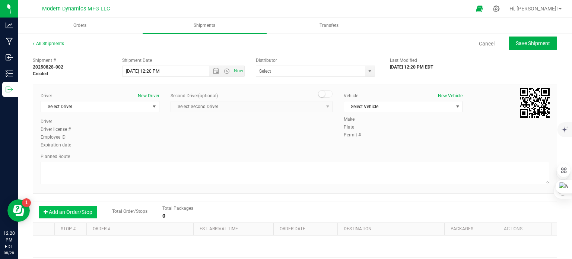
click at [64, 210] on button "Add an Order/Stop" at bounding box center [68, 211] width 58 height 13
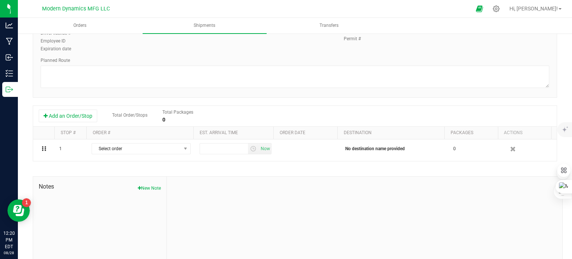
scroll to position [121, 0]
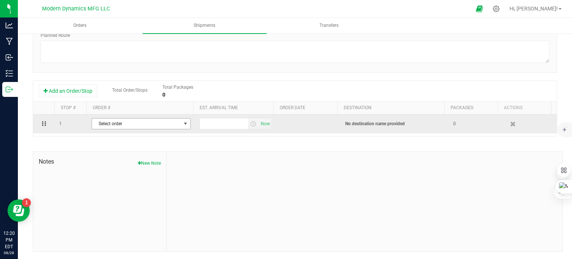
click at [136, 125] on span "Select order" at bounding box center [136, 123] width 89 height 10
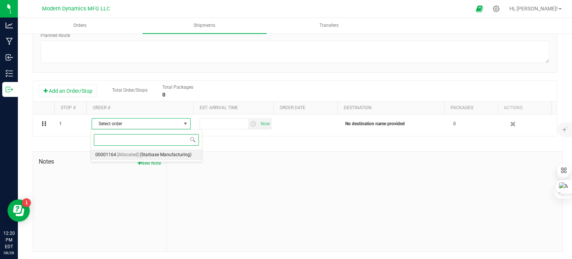
click at [133, 153] on span "[Allocated]" at bounding box center [127, 155] width 21 height 10
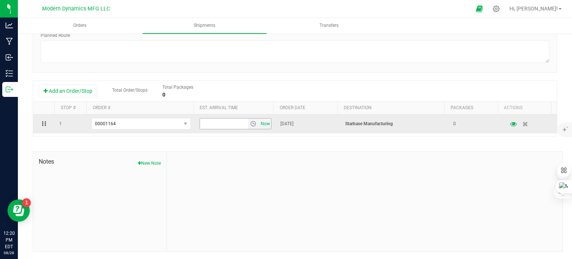
click at [259, 122] on span "Now" at bounding box center [265, 123] width 13 height 11
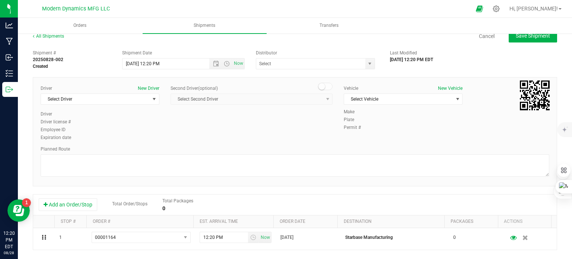
scroll to position [0, 0]
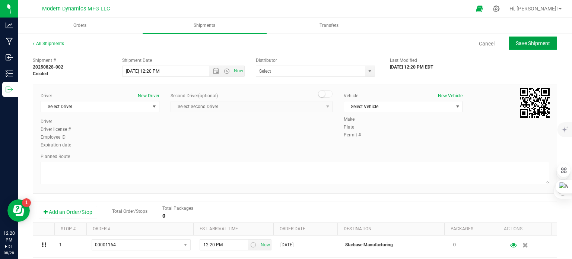
click at [285, 44] on span "Save Shipment" at bounding box center [532, 43] width 34 height 6
type input "[DATE] 4:20 PM"
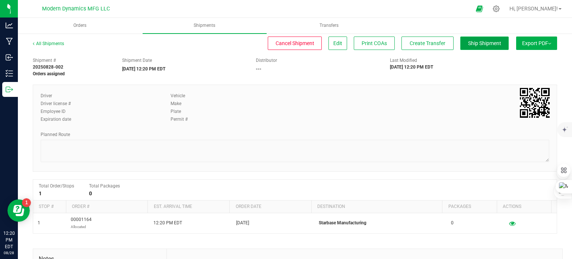
click at [285, 45] on span "Ship Shipment" at bounding box center [484, 43] width 33 height 6
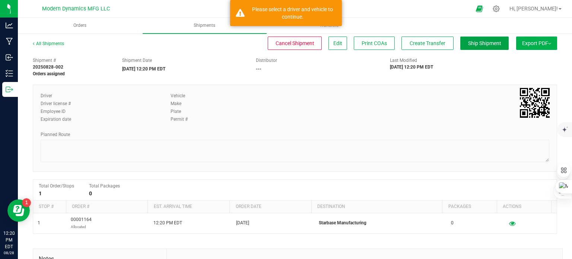
drag, startPoint x: 487, startPoint y: 45, endPoint x: 475, endPoint y: 71, distance: 29.1
click at [285, 45] on span "Ship Shipment" at bounding box center [484, 43] width 33 height 6
drag, startPoint x: 474, startPoint y: 72, endPoint x: 458, endPoint y: 84, distance: 20.5
click at [285, 72] on div "Shipment # 20250828-002 Orders assigned Shipment Date [DATE] 12:20 PM EDT Distr…" at bounding box center [294, 65] width 535 height 23
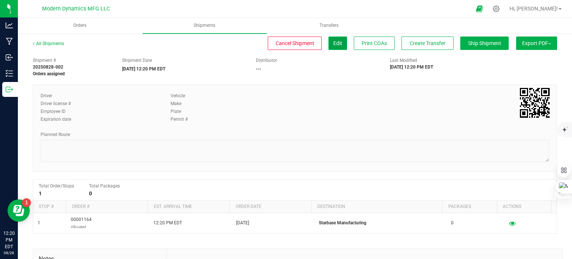
click at [285, 43] on span "Edit" at bounding box center [337, 43] width 9 height 6
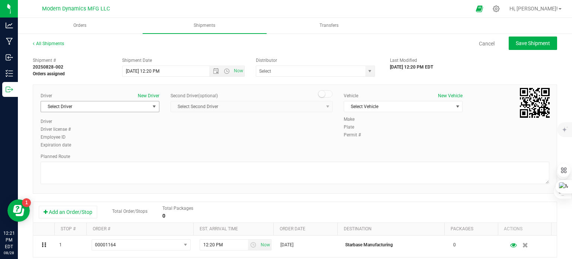
click at [150, 110] on span "select" at bounding box center [154, 106] width 9 height 10
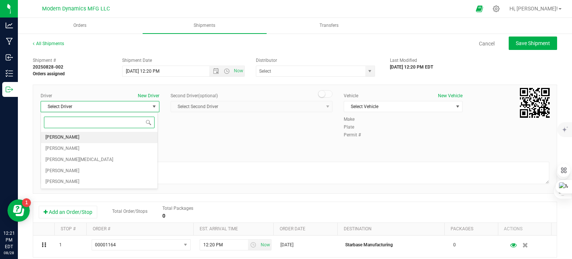
click at [122, 139] on li "[PERSON_NAME]" at bounding box center [99, 137] width 116 height 11
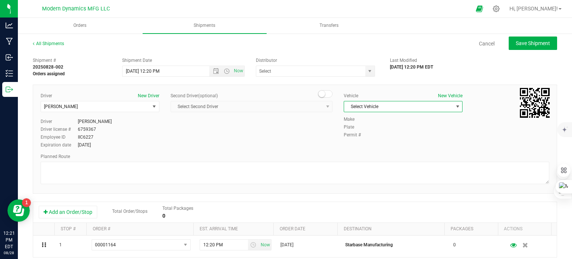
click at [285, 106] on span "Select Vehicle" at bounding box center [398, 106] width 109 height 10
click at [285, 126] on li "Ford Transit" at bounding box center [399, 130] width 116 height 11
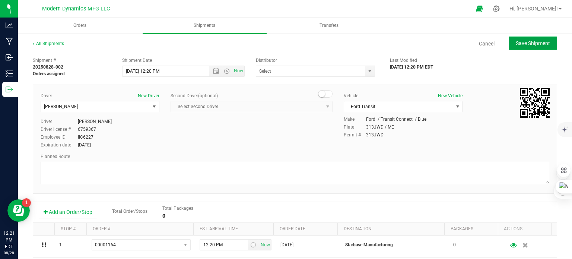
click at [285, 45] on span "Save Shipment" at bounding box center [532, 43] width 34 height 6
type input "[DATE] 4:20 PM"
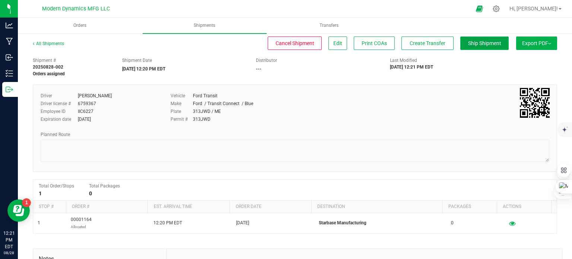
click at [285, 43] on span "Ship Shipment" at bounding box center [484, 43] width 33 height 6
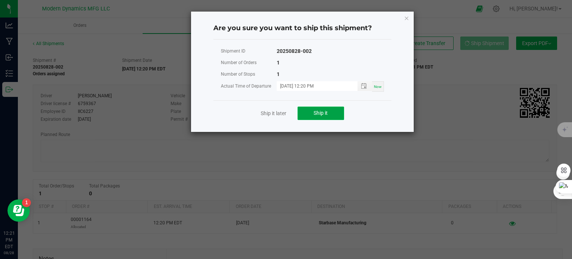
click at [285, 116] on span "Ship it" at bounding box center [320, 113] width 14 height 6
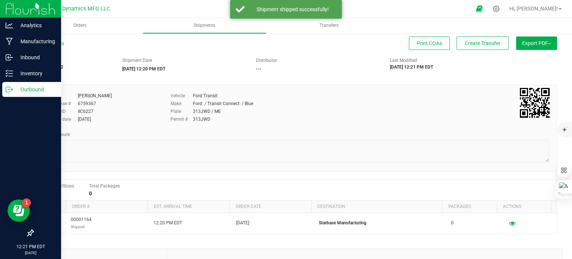
click at [7, 92] on icon at bounding box center [9, 89] width 7 height 7
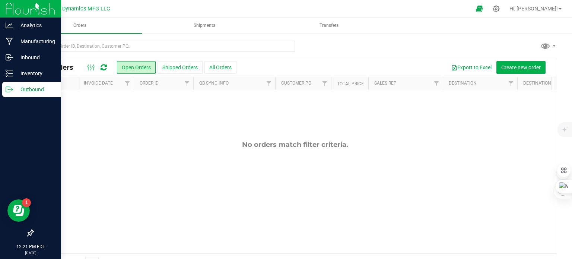
click at [12, 90] on icon at bounding box center [9, 89] width 7 height 7
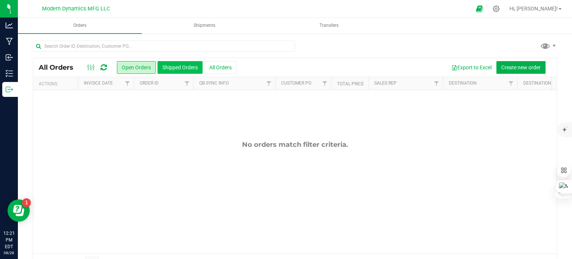
click at [186, 66] on button "Shipped Orders" at bounding box center [179, 67] width 45 height 13
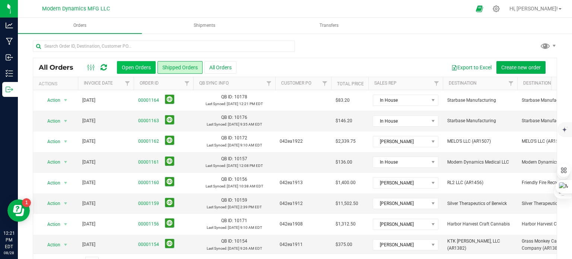
click at [135, 64] on button "Open Orders" at bounding box center [136, 67] width 39 height 13
